Goal: Information Seeking & Learning: Learn about a topic

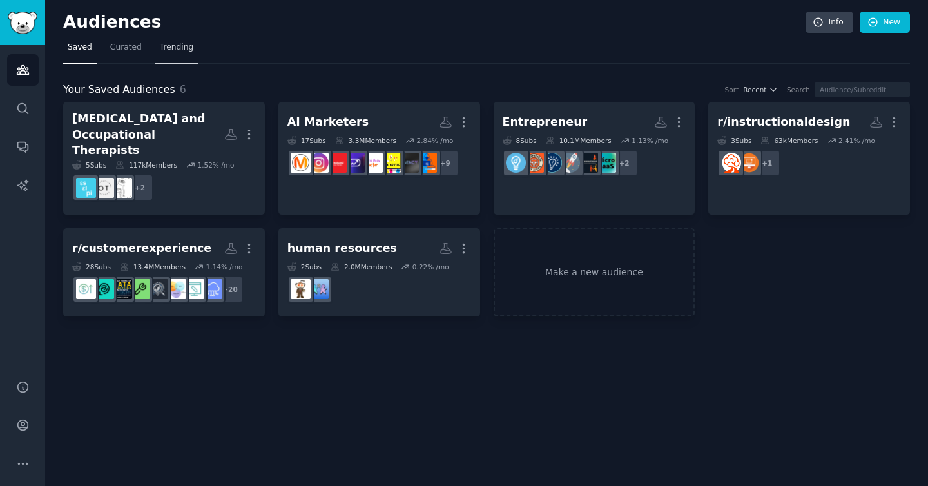
click at [175, 51] on span "Trending" at bounding box center [177, 48] width 34 height 12
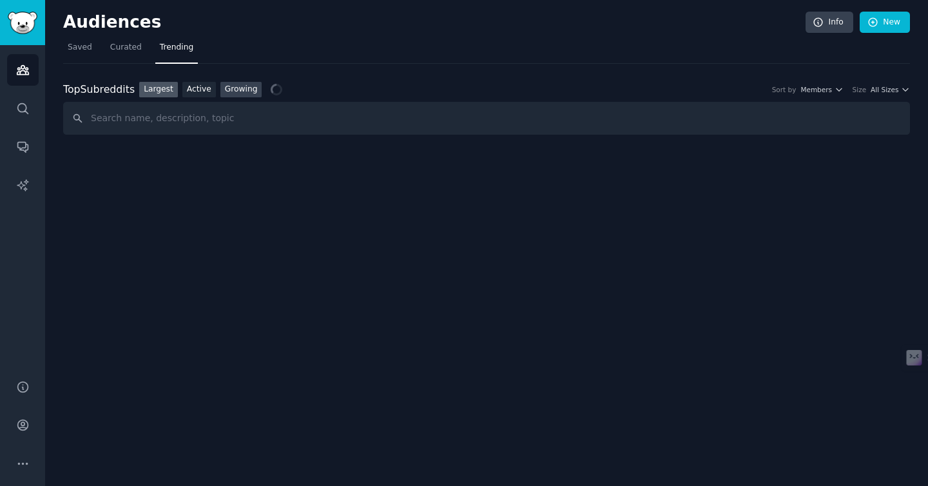
click at [237, 96] on link "Growing" at bounding box center [241, 90] width 42 height 16
click at [897, 88] on span "All Sizes" at bounding box center [885, 89] width 28 height 9
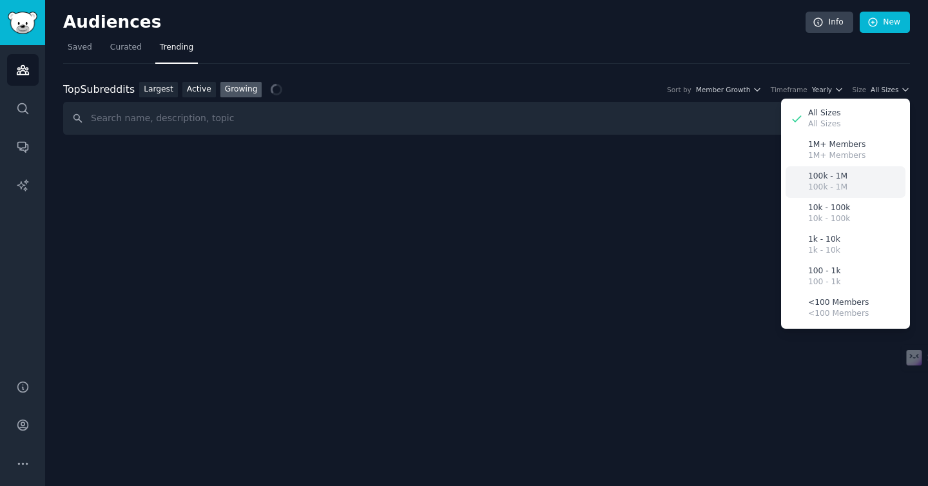
click at [861, 167] on div "100k - 1M 100k - 1M" at bounding box center [846, 182] width 120 height 32
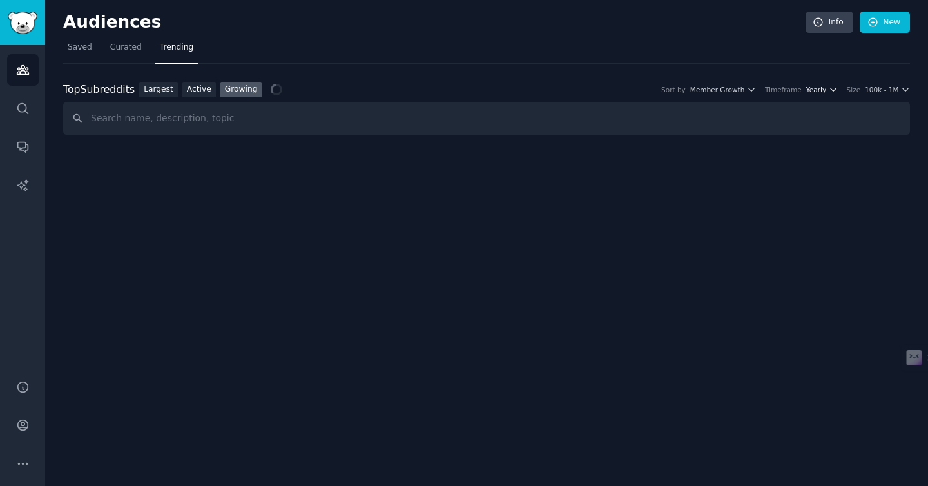
click at [826, 91] on span "Yearly" at bounding box center [817, 89] width 20 height 9
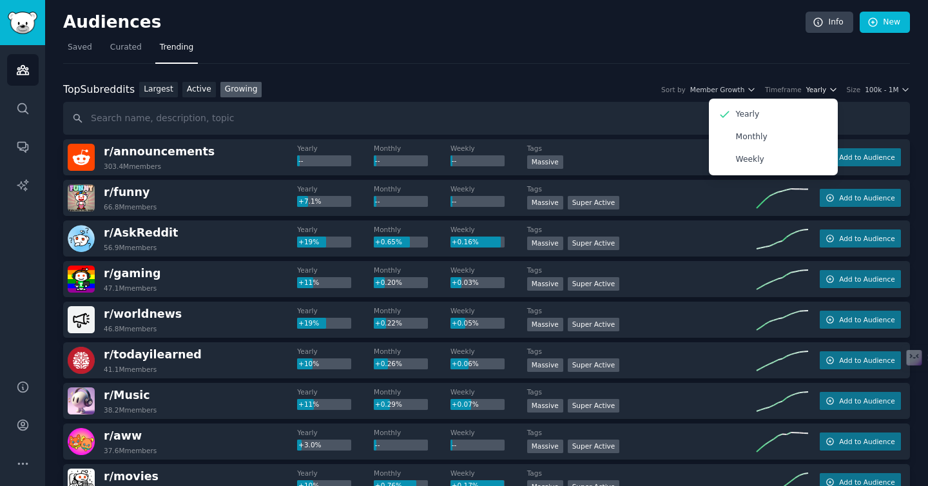
click at [822, 92] on span "Yearly" at bounding box center [817, 89] width 20 height 9
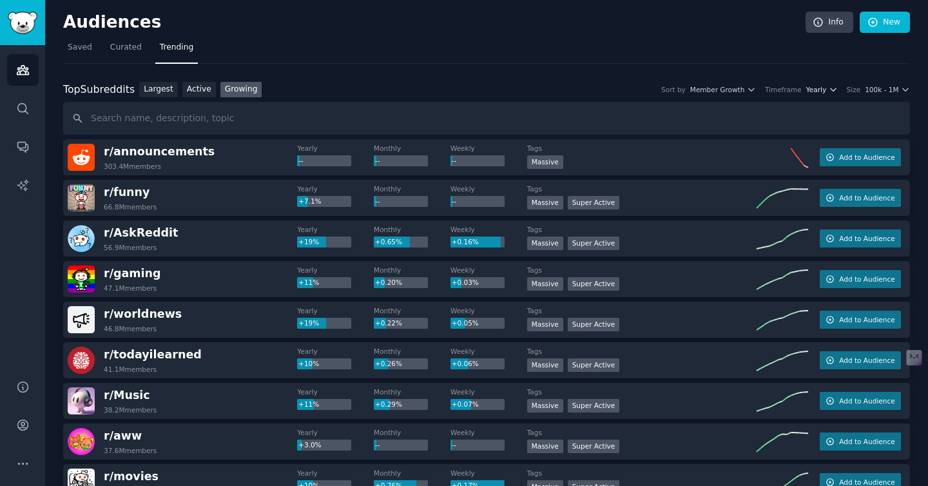
click at [817, 93] on span "Yearly" at bounding box center [817, 89] width 20 height 9
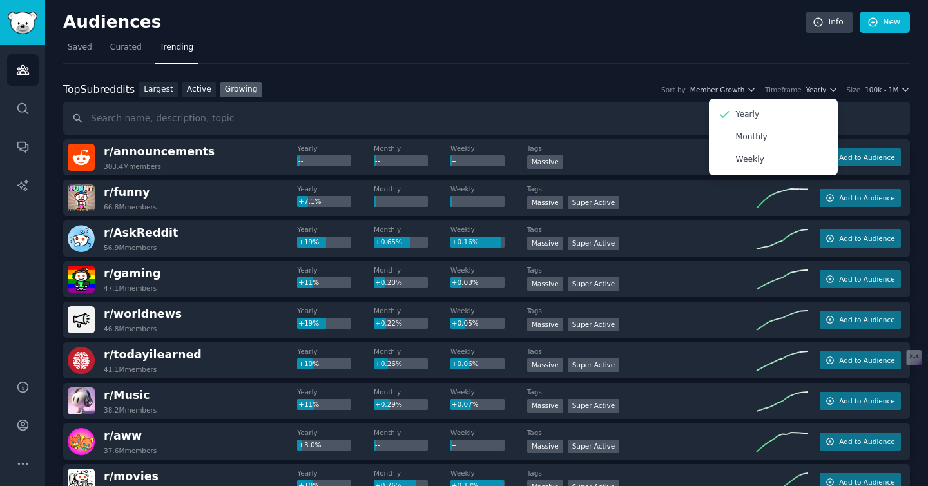
click at [502, 88] on div "Top Subreddits Top Subreddits Largest Active Growing Sort by Member Growth Time…" at bounding box center [486, 90] width 847 height 16
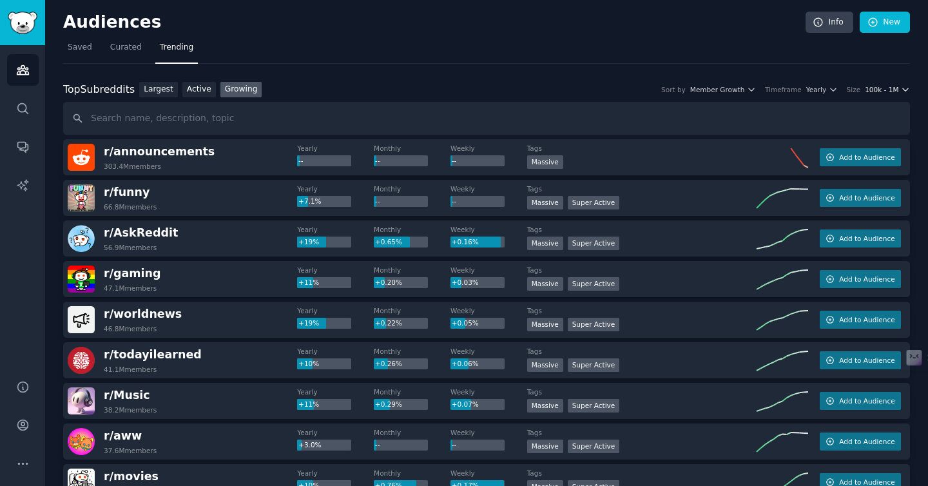
click at [885, 85] on span "100k - 1M" at bounding box center [882, 89] width 34 height 9
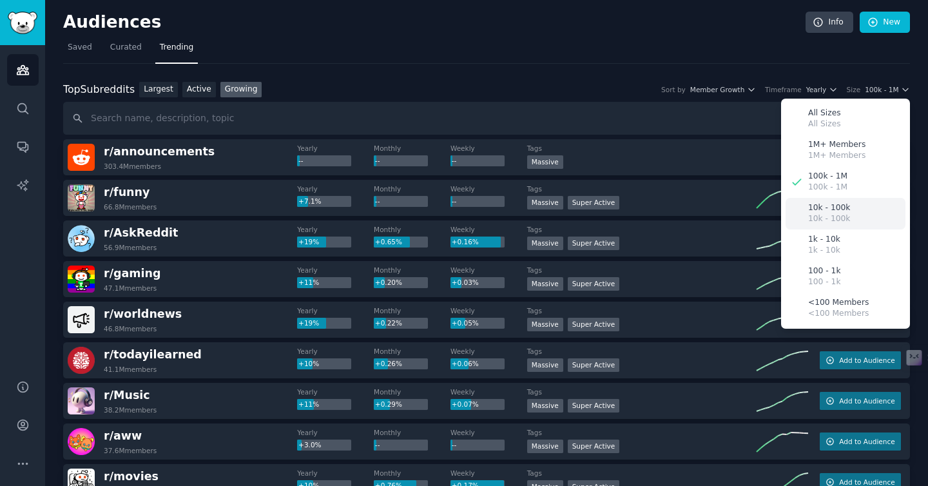
click at [873, 213] on div "10k - 100k 10k - 100k" at bounding box center [846, 214] width 120 height 32
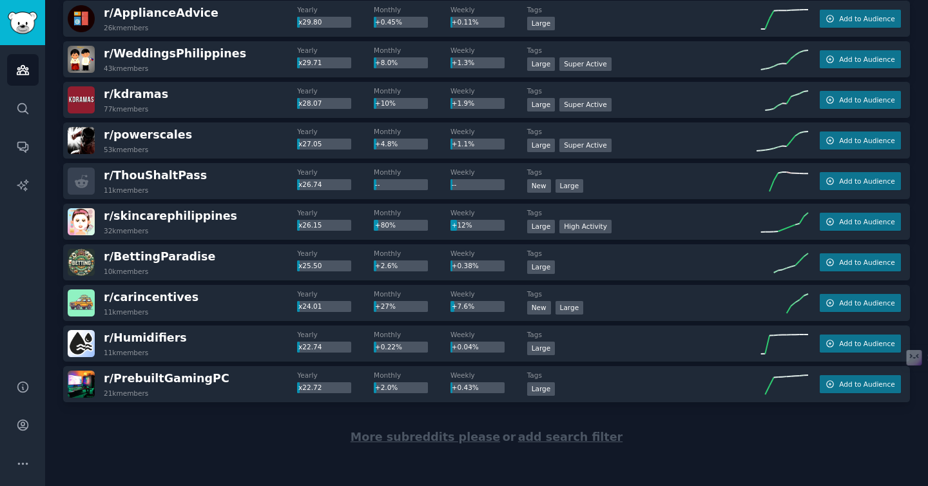
scroll to position [1767, 0]
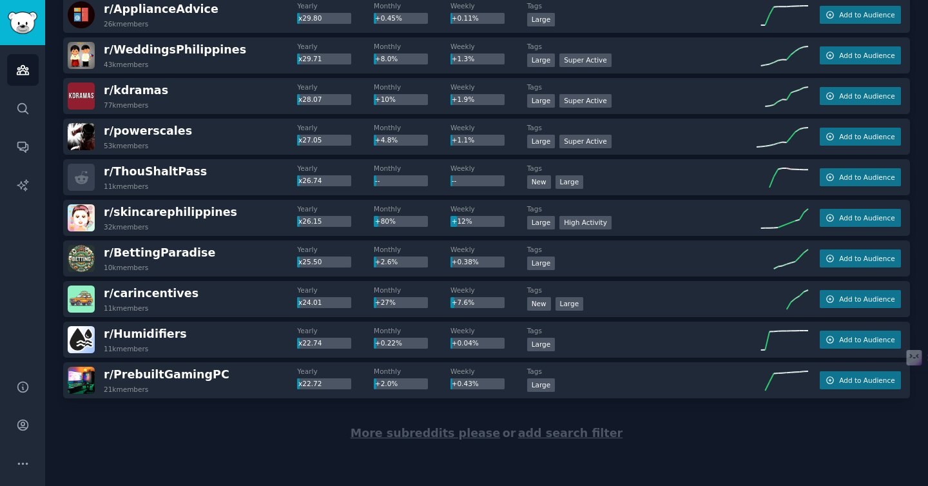
click at [420, 436] on span "More subreddits please" at bounding box center [426, 433] width 150 height 13
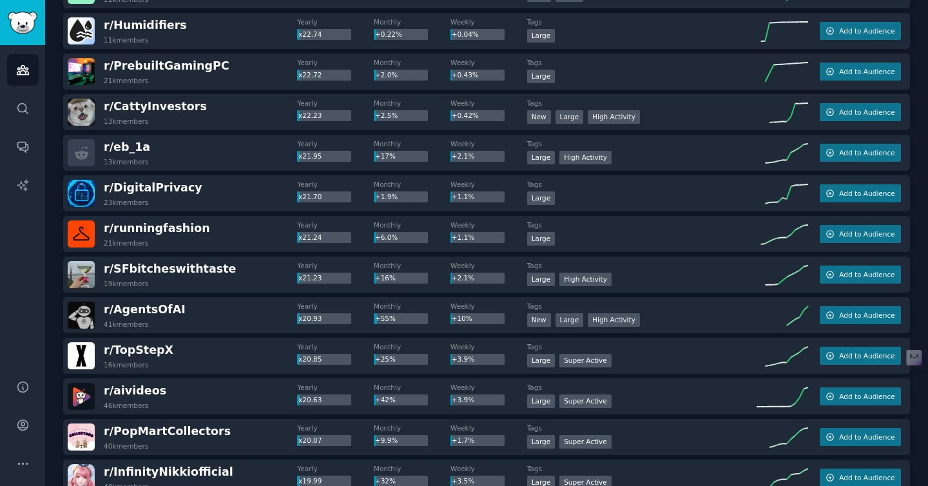
scroll to position [2078, 0]
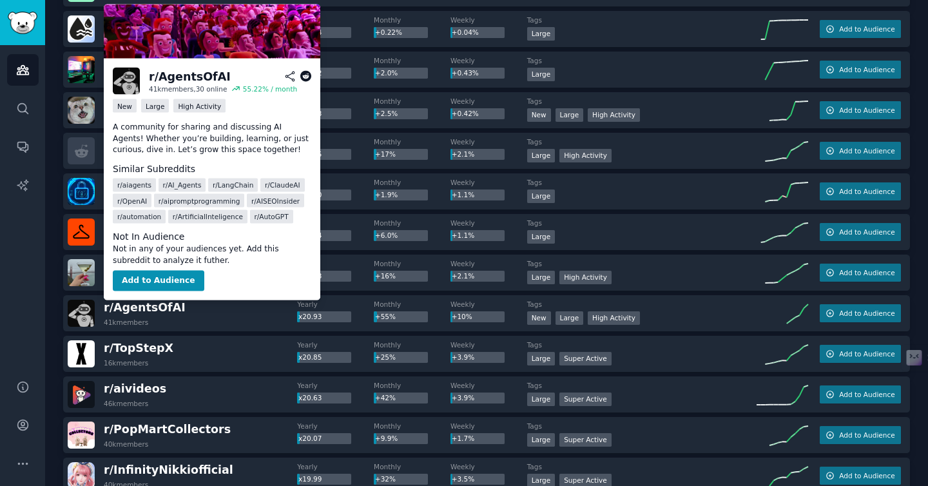
click at [311, 77] on div "r/ AgentsOfAI 41k members, 30 online 55.22 % / month New Large High Activity A …" at bounding box center [212, 180] width 217 height 242
click at [310, 75] on icon at bounding box center [306, 77] width 12 height 12
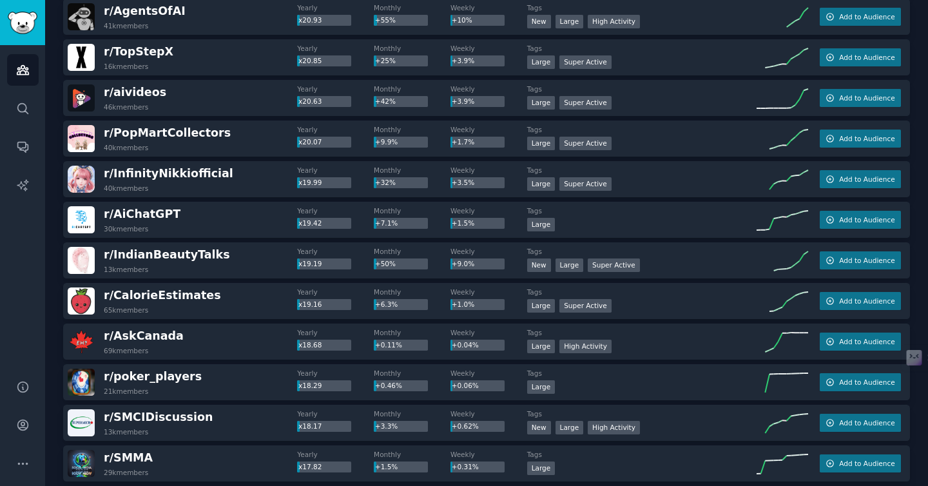
scroll to position [2383, 0]
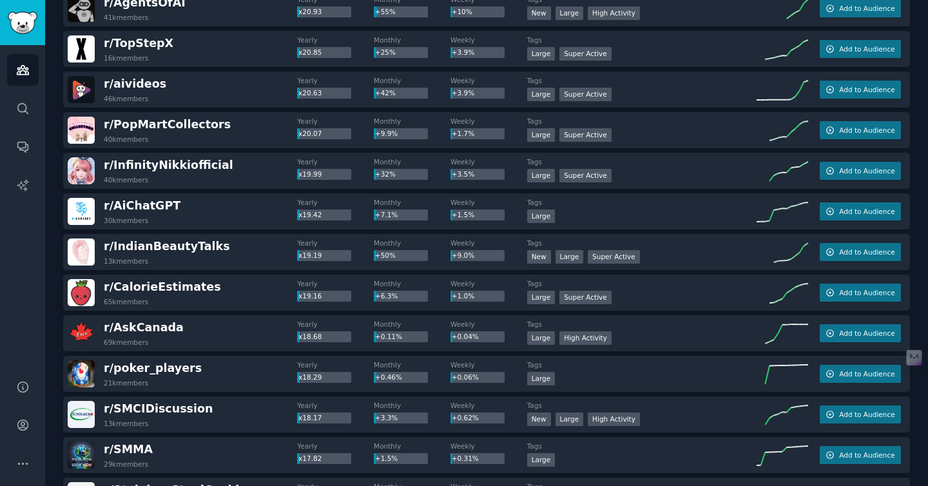
click at [180, 344] on div "r/ AskCanada 69k members" at bounding box center [183, 333] width 230 height 27
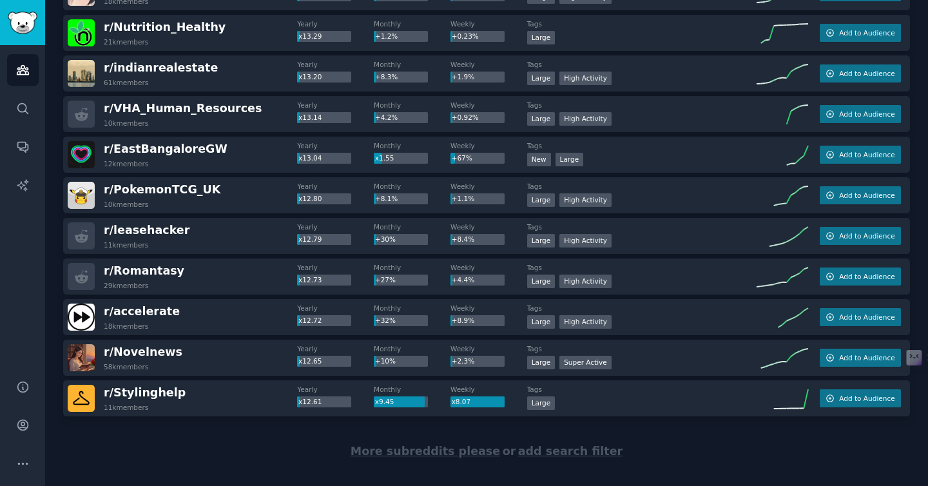
scroll to position [3798, 0]
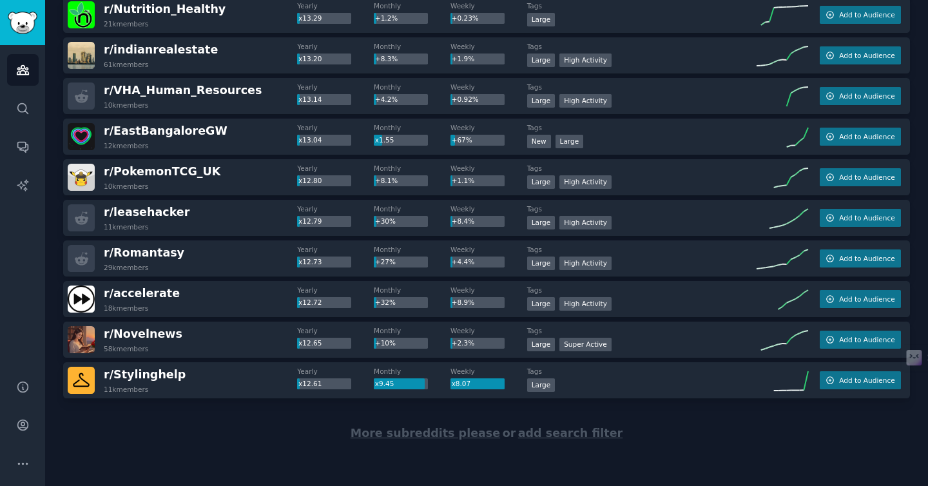
click at [429, 435] on span "More subreddits please" at bounding box center [426, 433] width 150 height 13
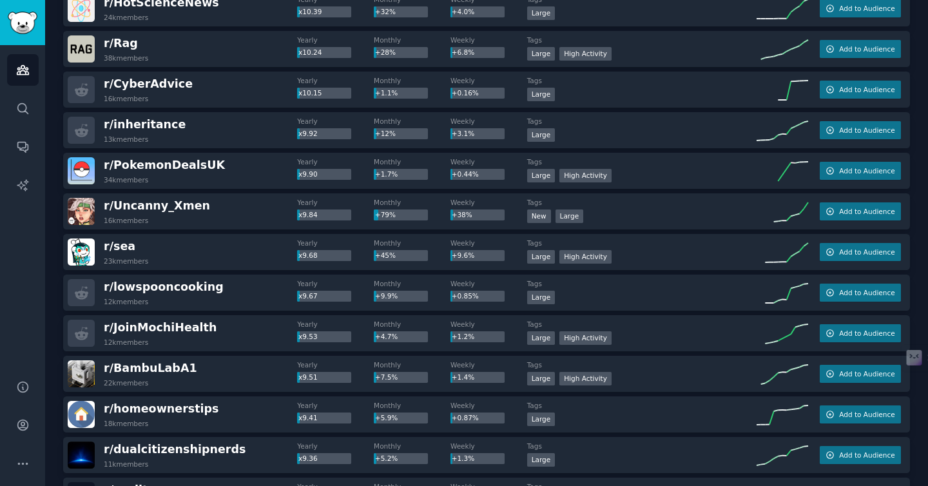
scroll to position [5829, 0]
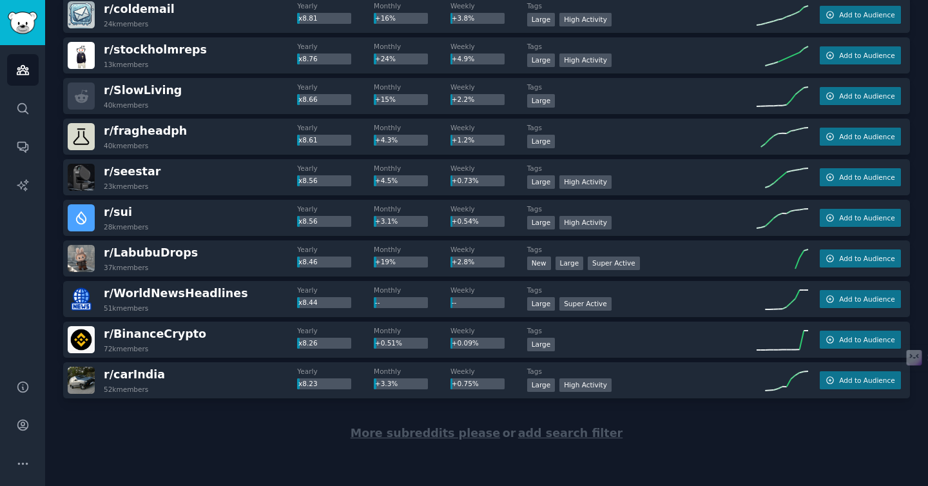
click at [90, 213] on img at bounding box center [81, 217] width 27 height 27
click at [444, 440] on div "More subreddits please or add search filter" at bounding box center [486, 433] width 847 height 70
click at [443, 437] on span "More subreddits please" at bounding box center [426, 433] width 150 height 13
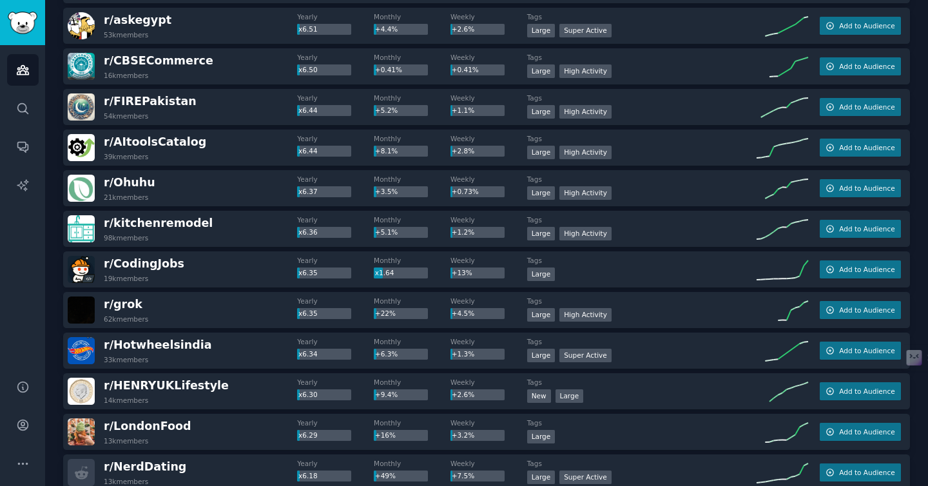
scroll to position [7860, 0]
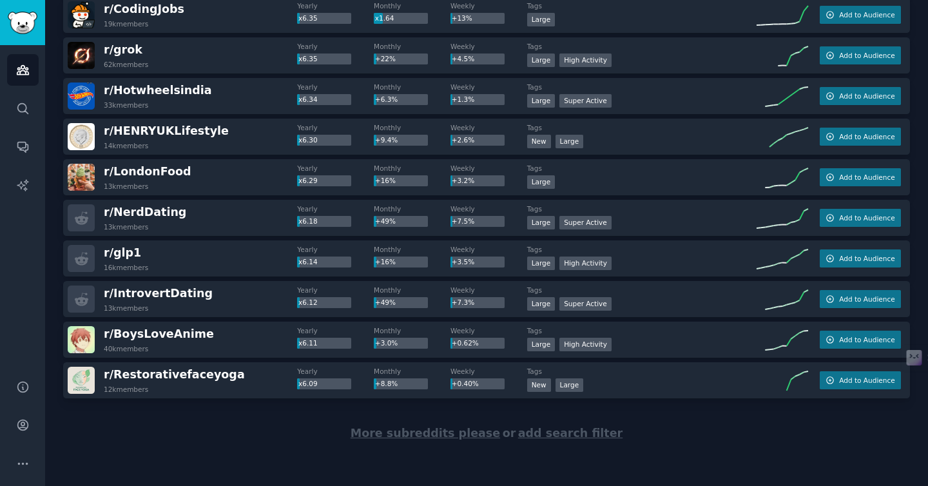
click at [444, 443] on div "More subreddits please or add search filter" at bounding box center [486, 433] width 847 height 70
click at [445, 436] on span "More subreddits please" at bounding box center [426, 433] width 150 height 13
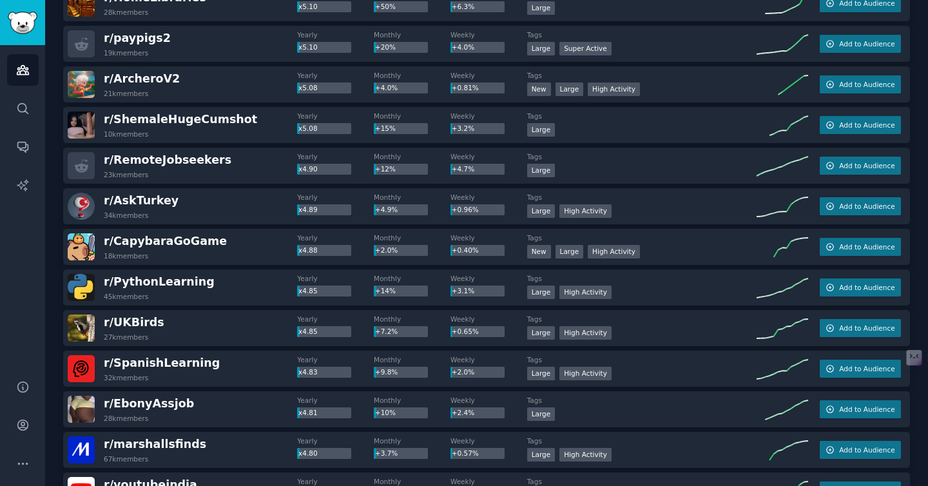
scroll to position [9852, 0]
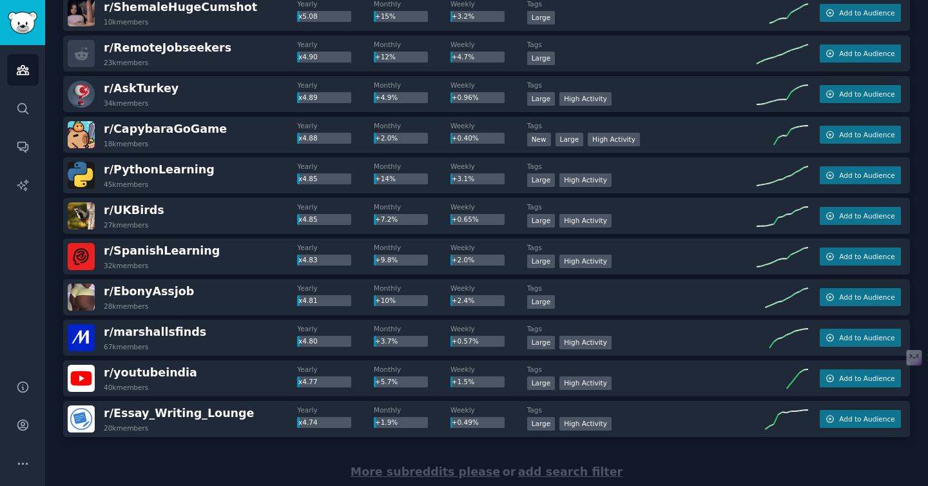
click at [424, 474] on span "More subreddits please" at bounding box center [426, 471] width 150 height 13
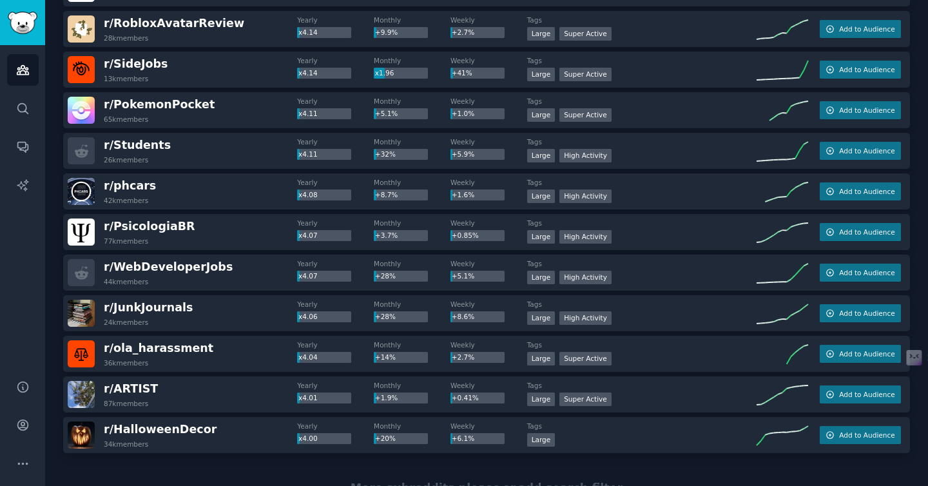
scroll to position [11921, 0]
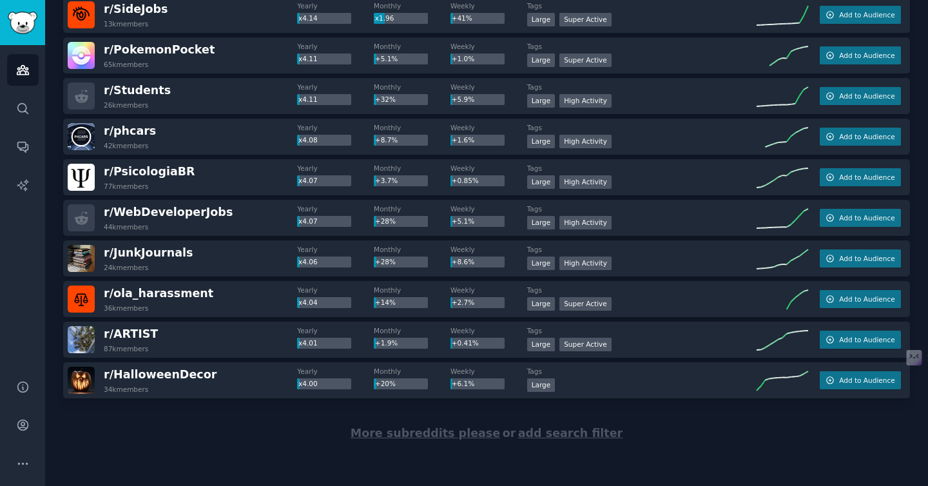
click at [442, 434] on span "More subreddits please" at bounding box center [426, 433] width 150 height 13
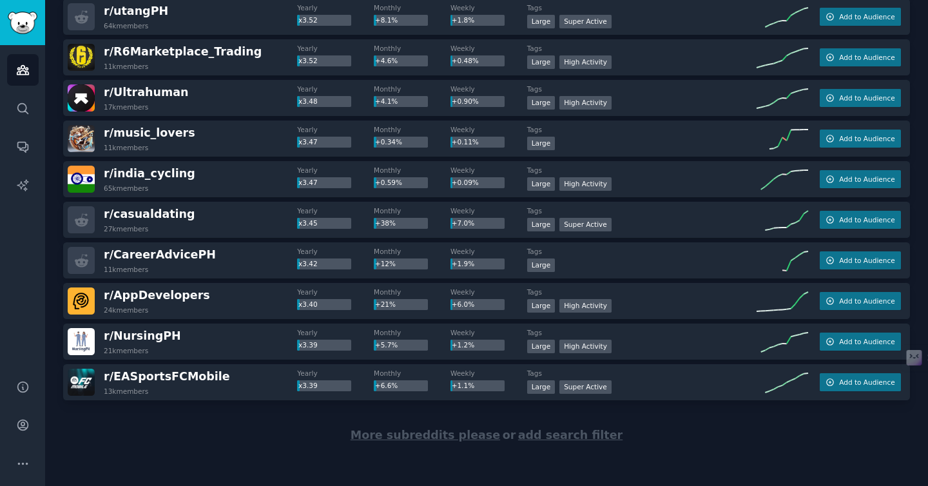
scroll to position [13952, 0]
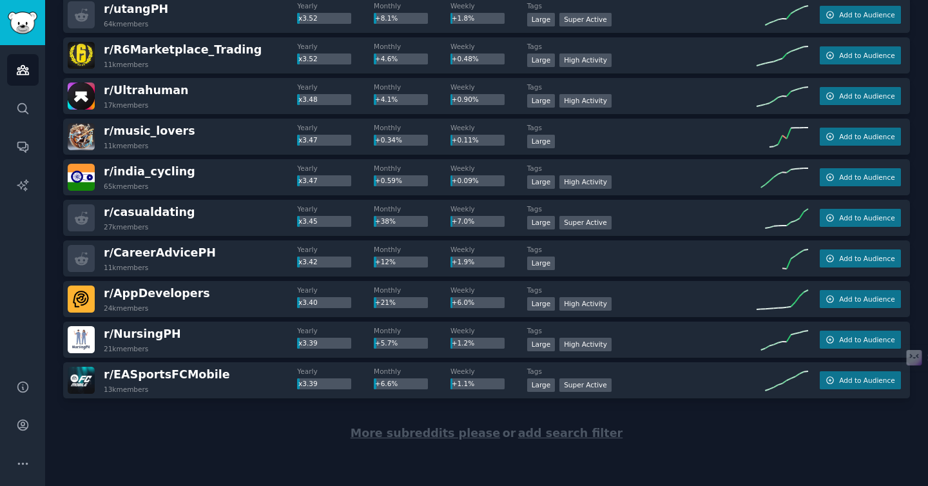
click at [413, 428] on span "More subreddits please" at bounding box center [426, 433] width 150 height 13
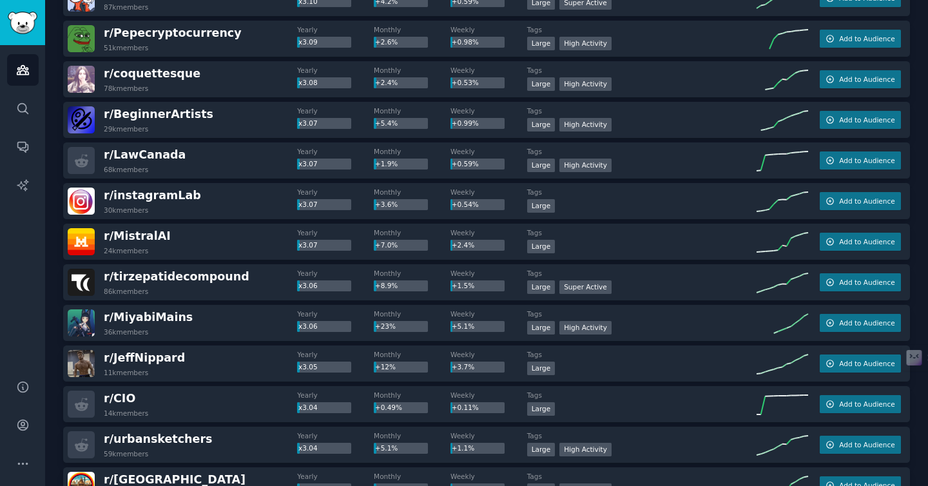
scroll to position [15983, 0]
